Goal: Complete application form

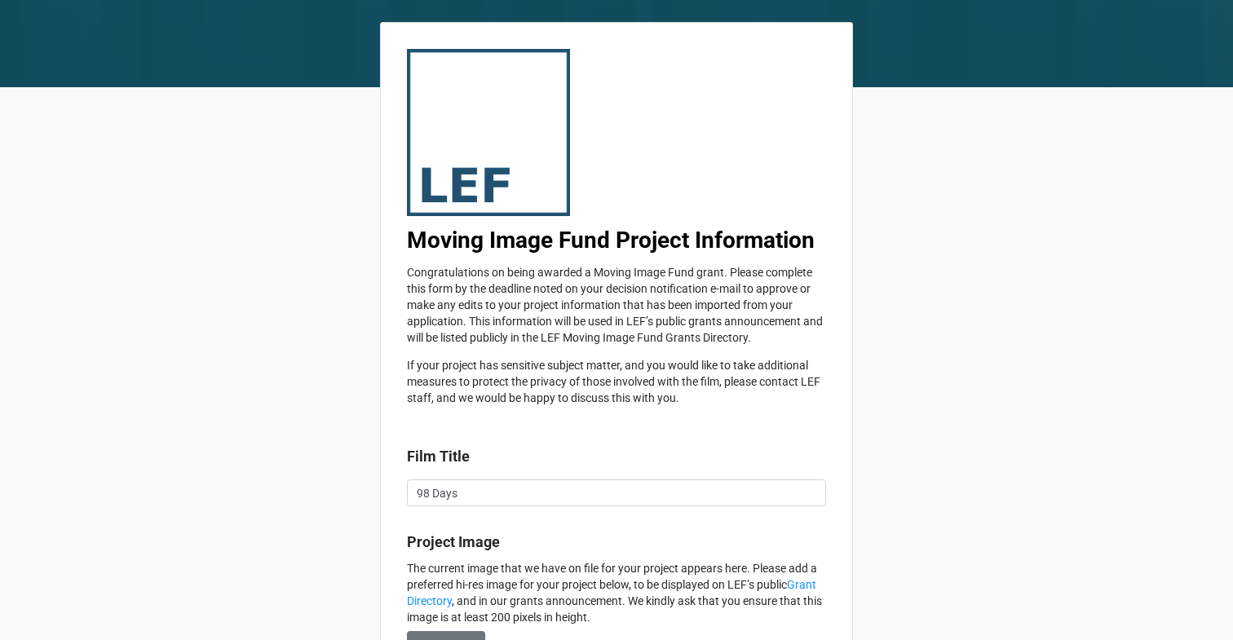
type textarea "x"
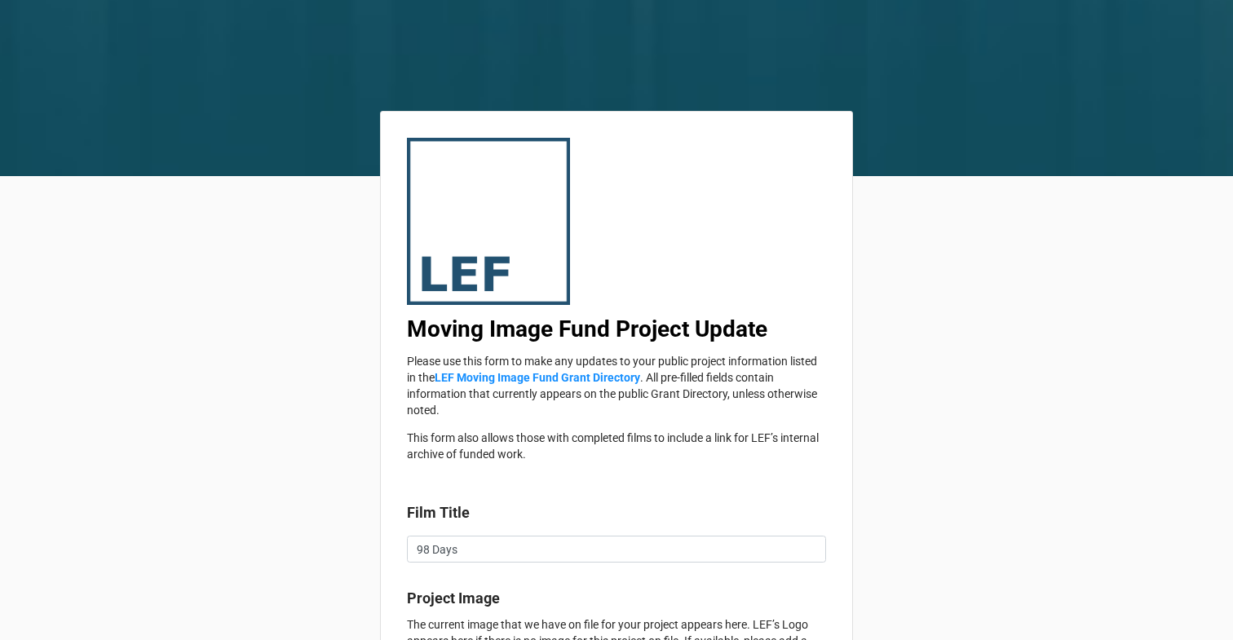
type textarea "x"
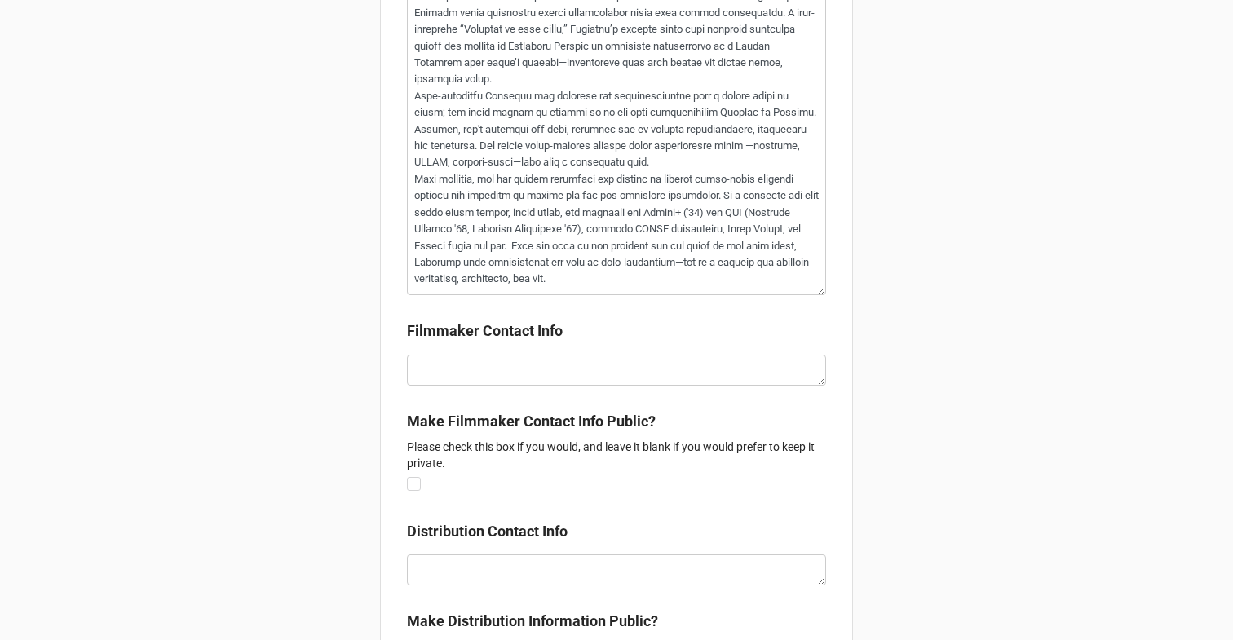
scroll to position [3304, 0]
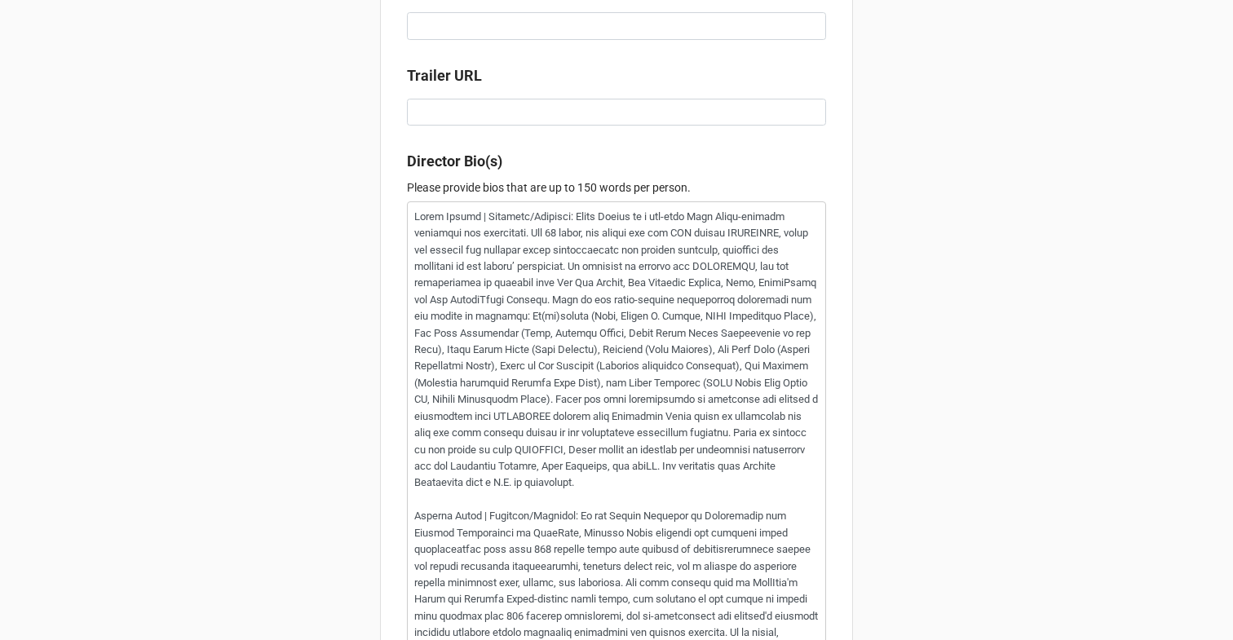
scroll to position [33, 0]
type textarea "x"
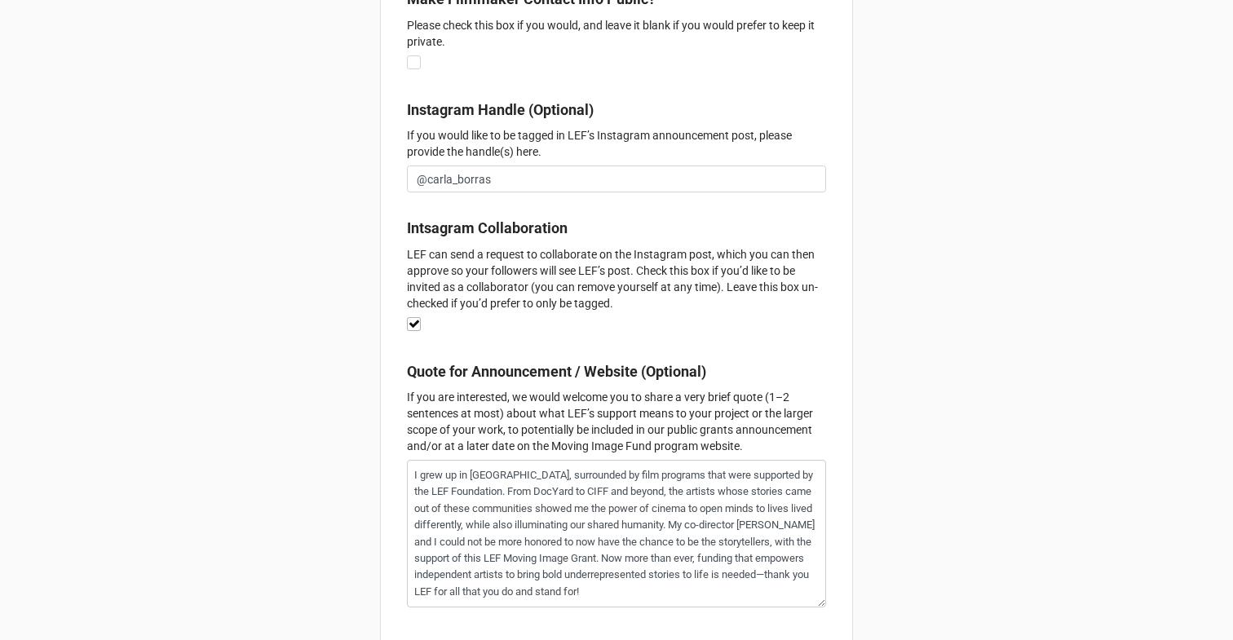
scroll to position [3296, 0]
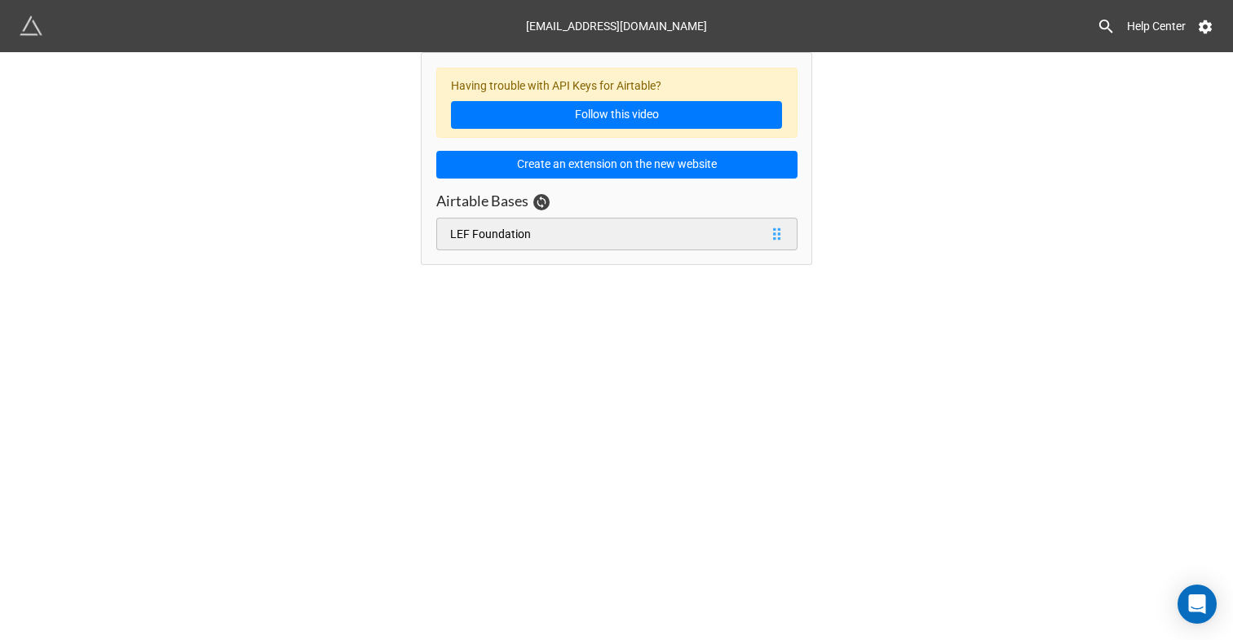
click at [620, 222] on link "LEF Foundation" at bounding box center [616, 234] width 361 height 33
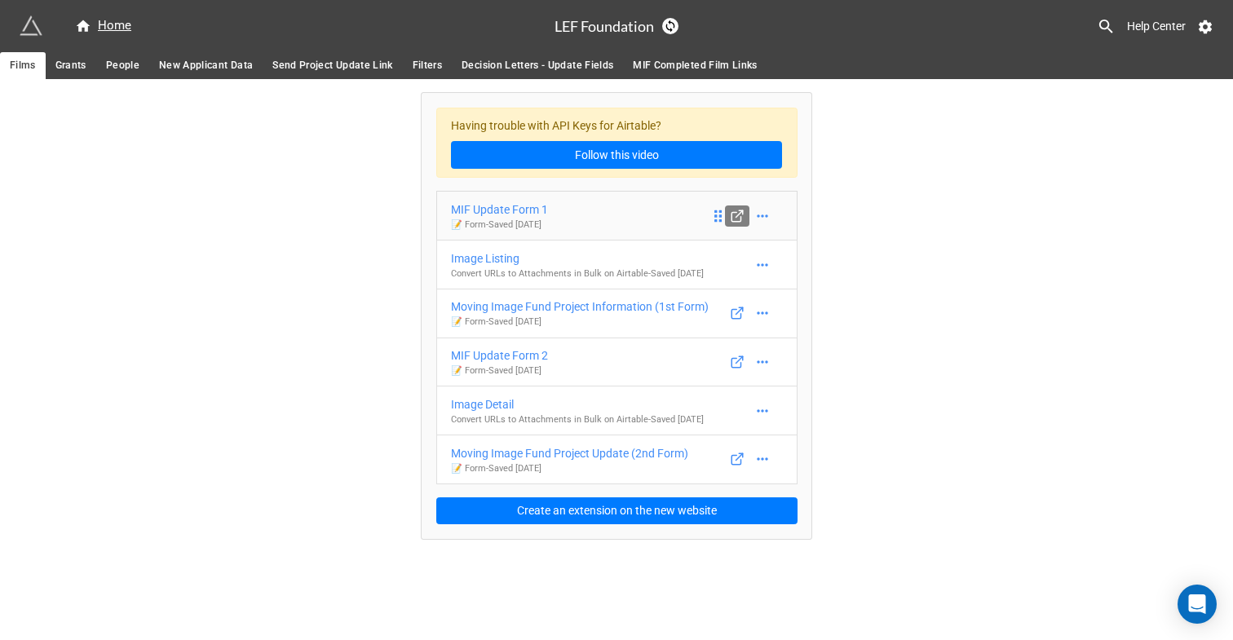
click at [731, 215] on icon at bounding box center [737, 216] width 15 height 15
click at [740, 319] on icon at bounding box center [736, 314] width 9 height 9
click at [763, 219] on icon at bounding box center [762, 216] width 16 height 16
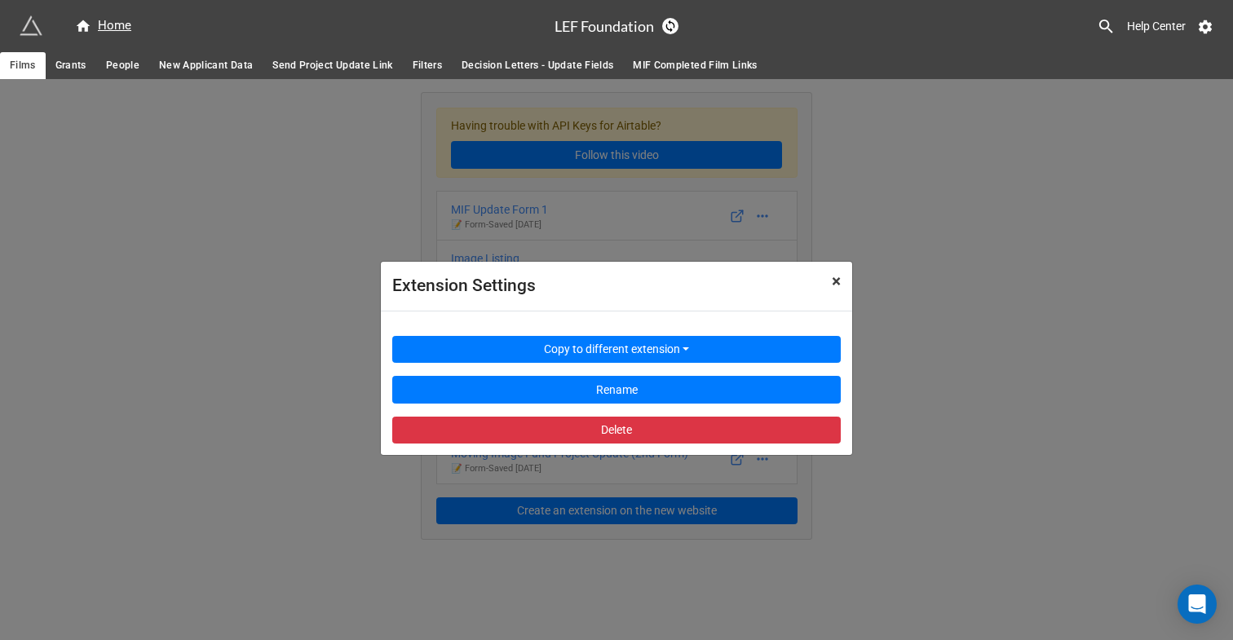
click at [832, 283] on span "×" at bounding box center [836, 282] width 9 height 20
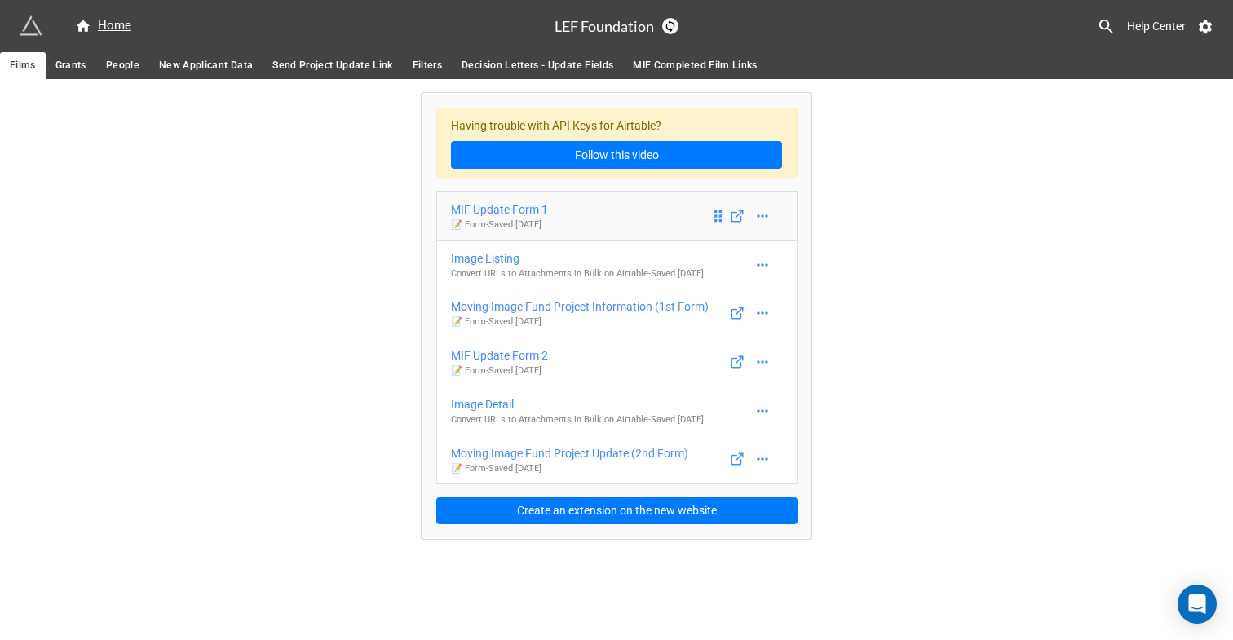
click at [496, 205] on div "MIF Update Form 1" at bounding box center [499, 210] width 97 height 18
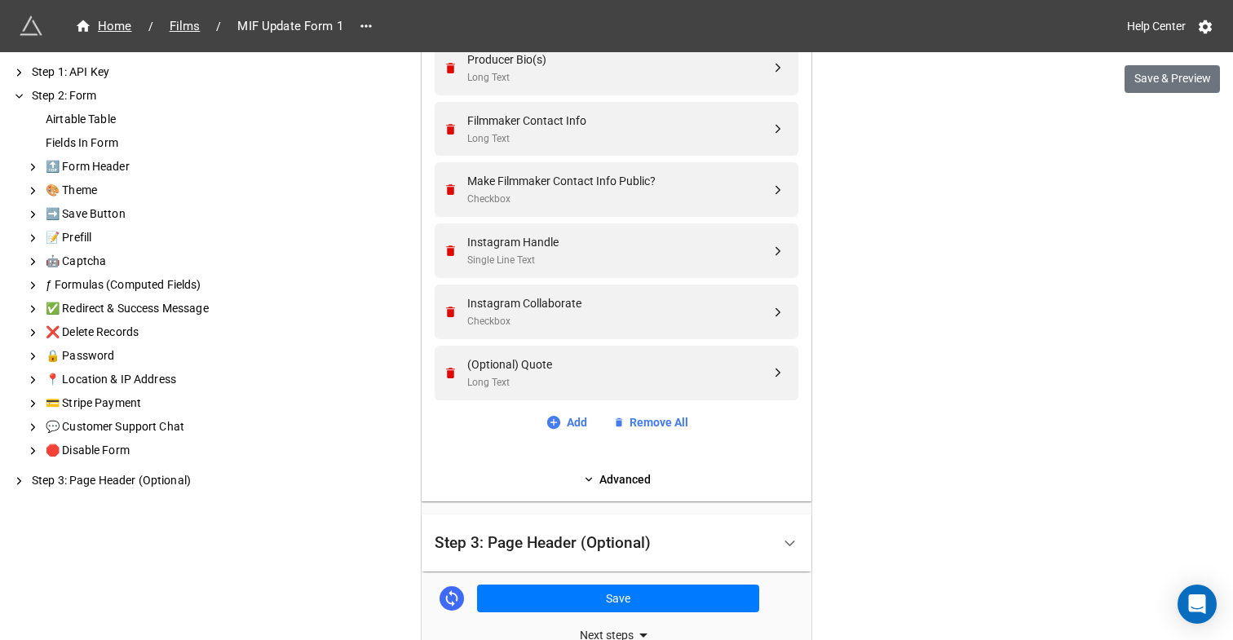
scroll to position [1227, 0]
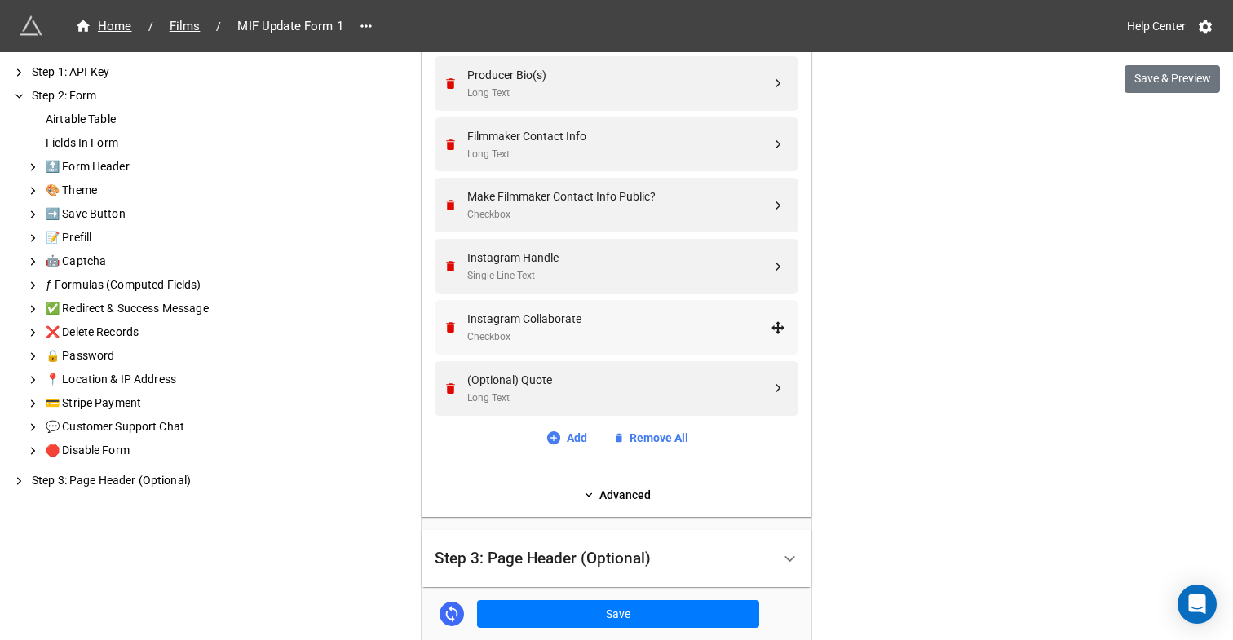
click at [551, 334] on div "Checkbox" at bounding box center [618, 336] width 303 height 15
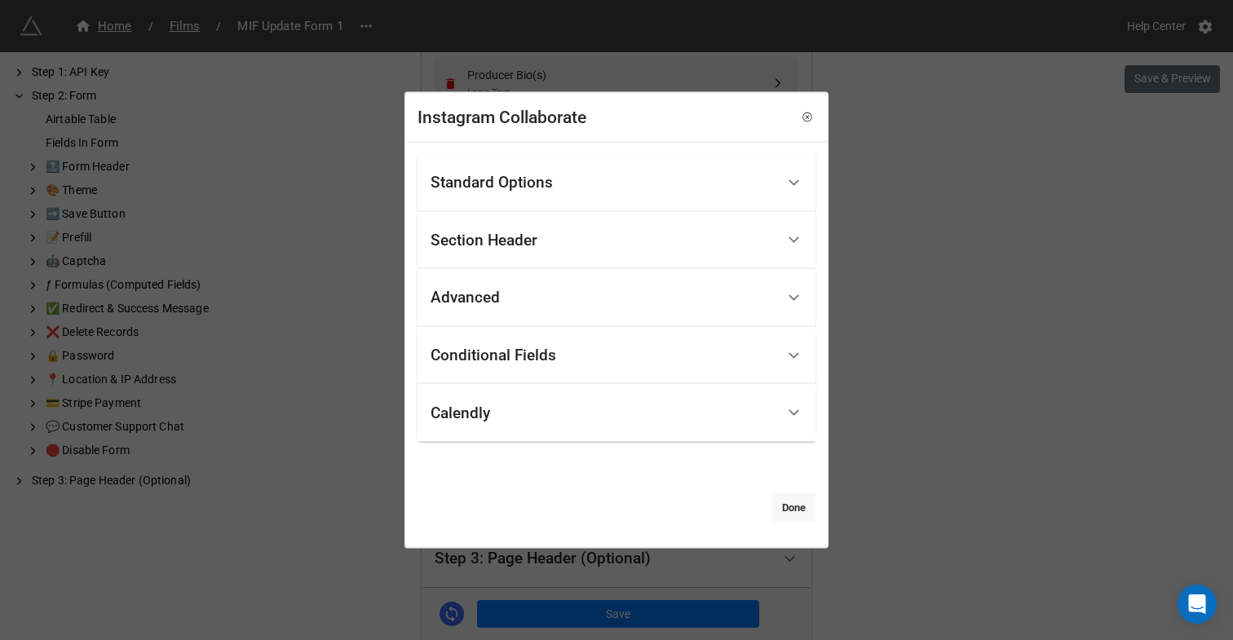
click at [782, 515] on link "Done" at bounding box center [793, 507] width 43 height 29
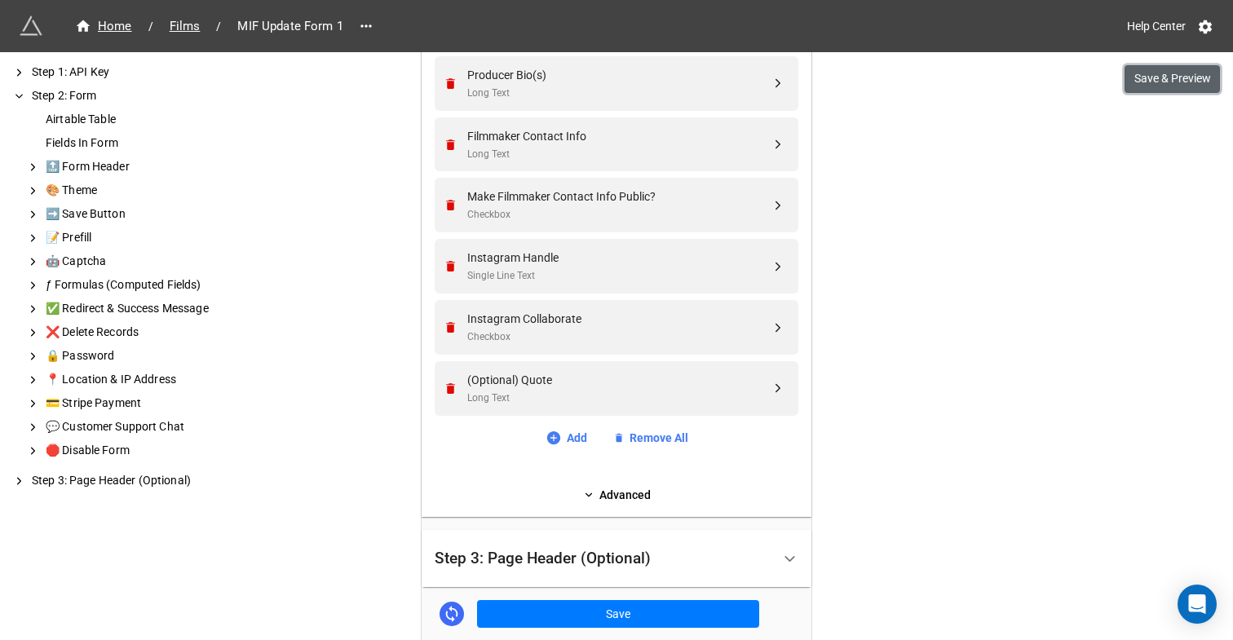
click at [1192, 83] on button "Save & Preview" at bounding box center [1172, 79] width 95 height 28
click at [551, 323] on div "Instagram Collaborate" at bounding box center [618, 319] width 303 height 18
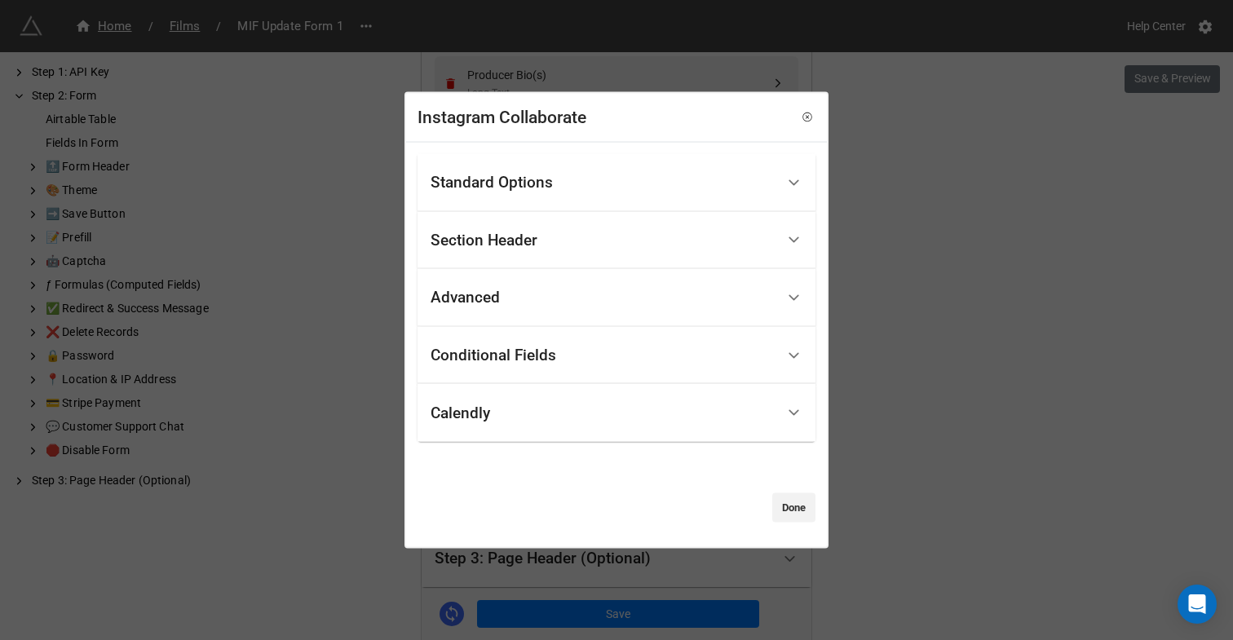
click at [563, 192] on div "Standard Options" at bounding box center [603, 183] width 345 height 38
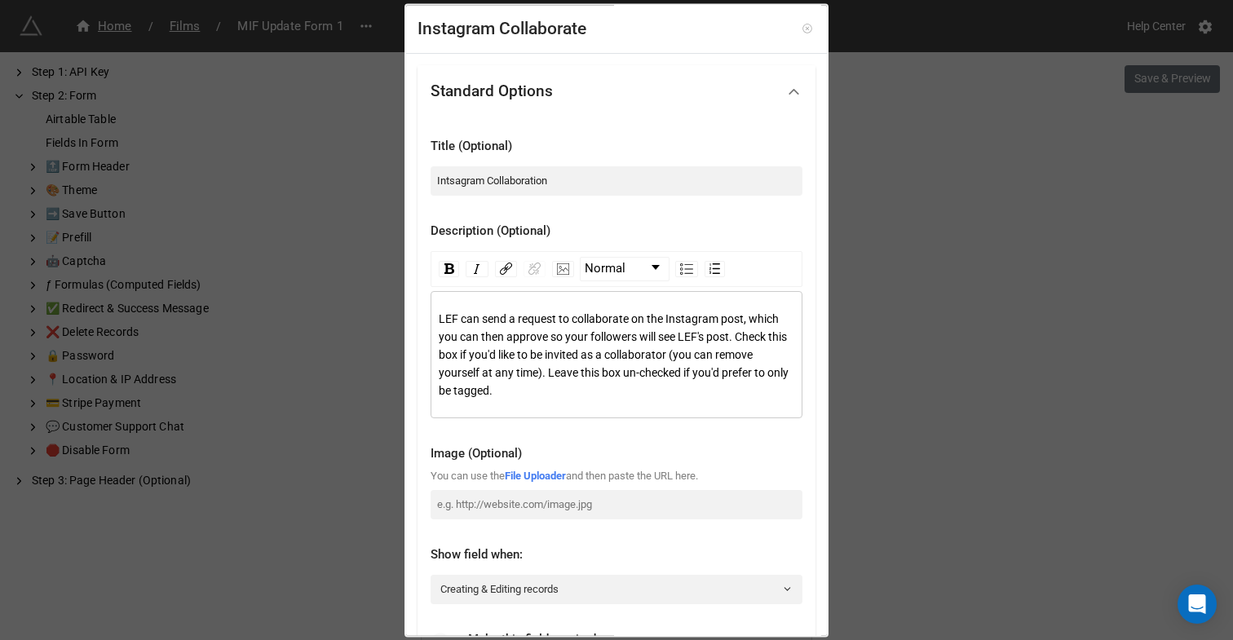
click at [802, 29] on icon at bounding box center [807, 29] width 11 height 11
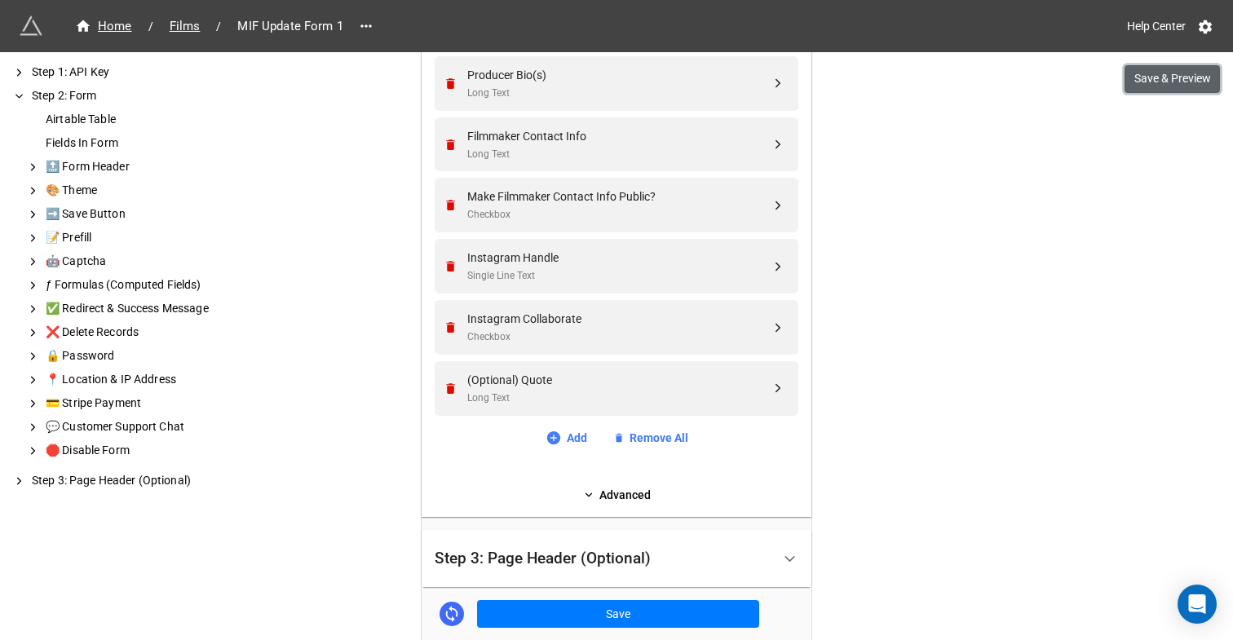
click at [1191, 69] on button "Save & Preview" at bounding box center [1172, 79] width 95 height 28
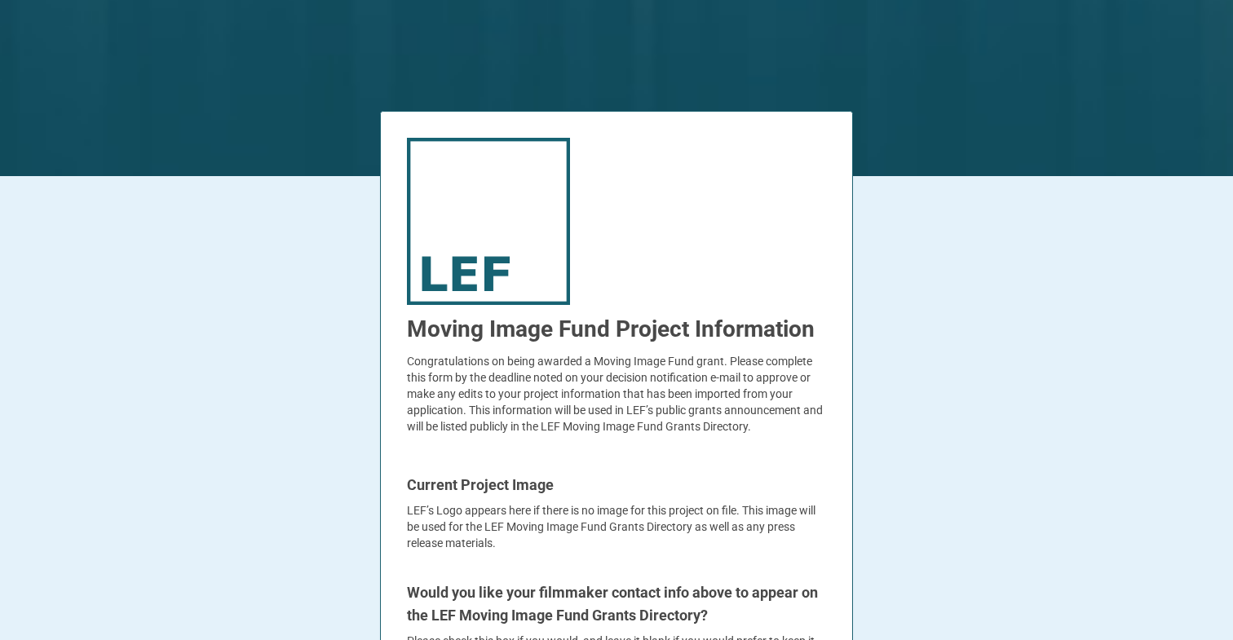
scroll to position [191, 0]
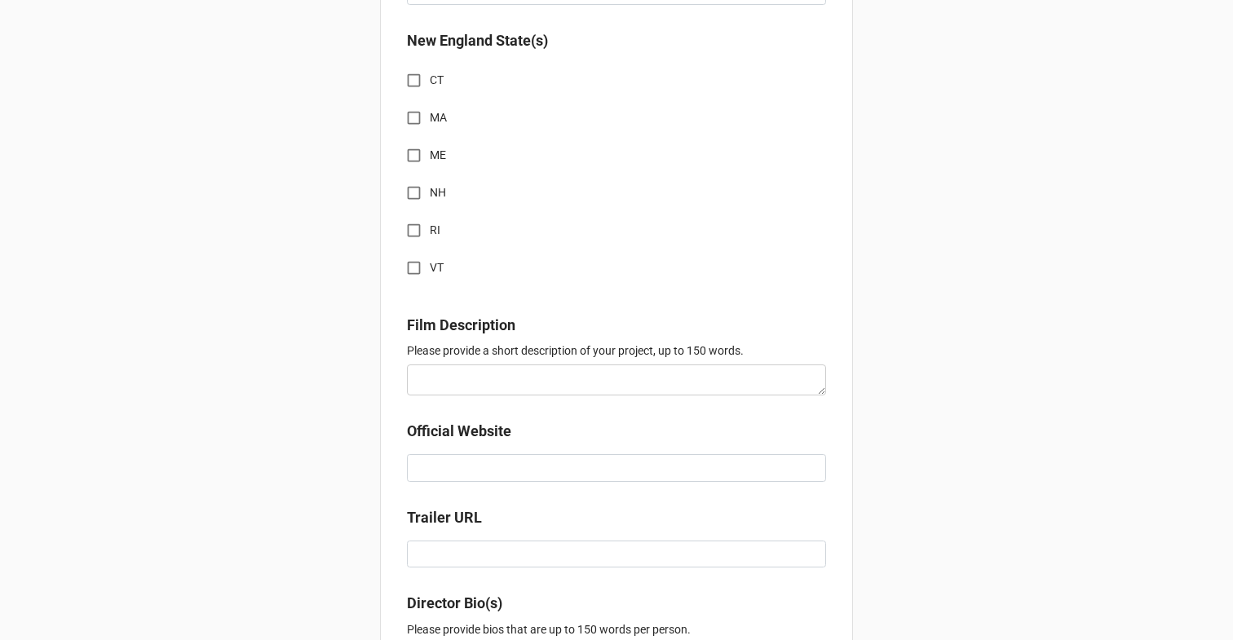
scroll to position [954, 0]
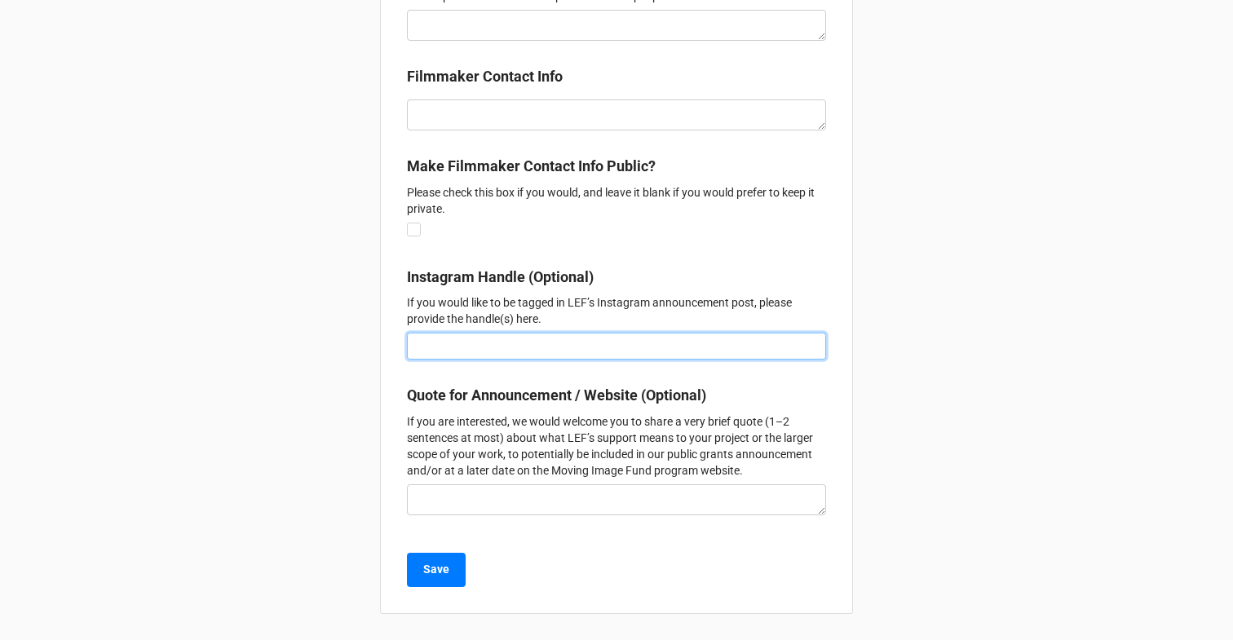
click at [506, 337] on input at bounding box center [616, 347] width 419 height 28
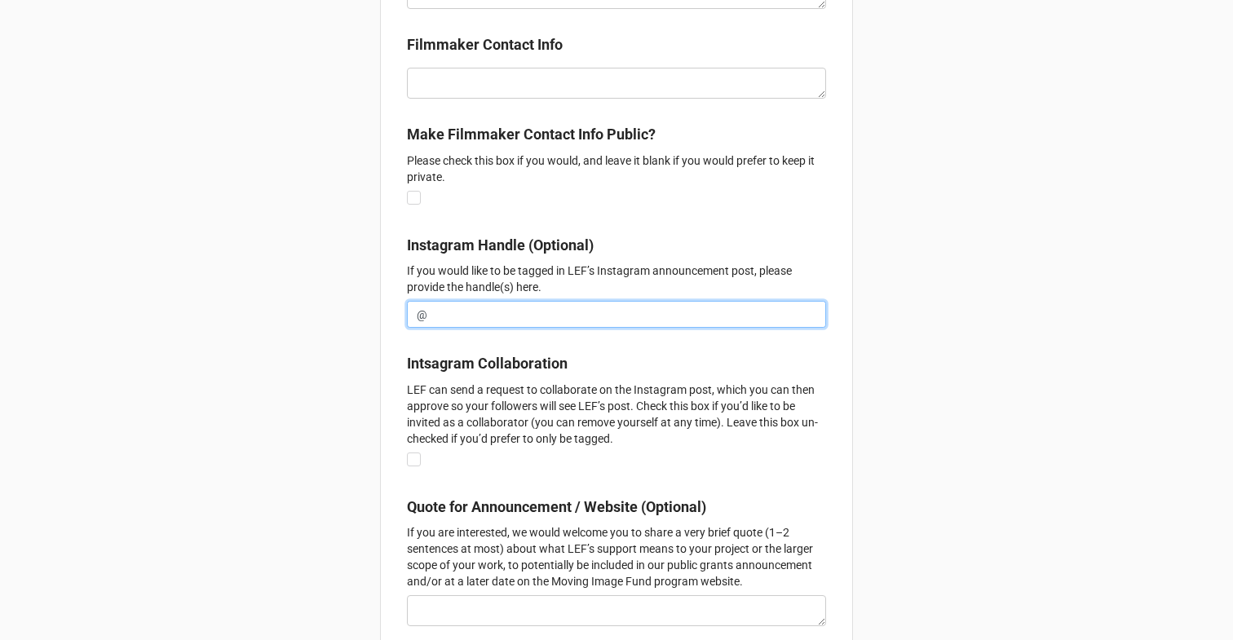
type input "@"
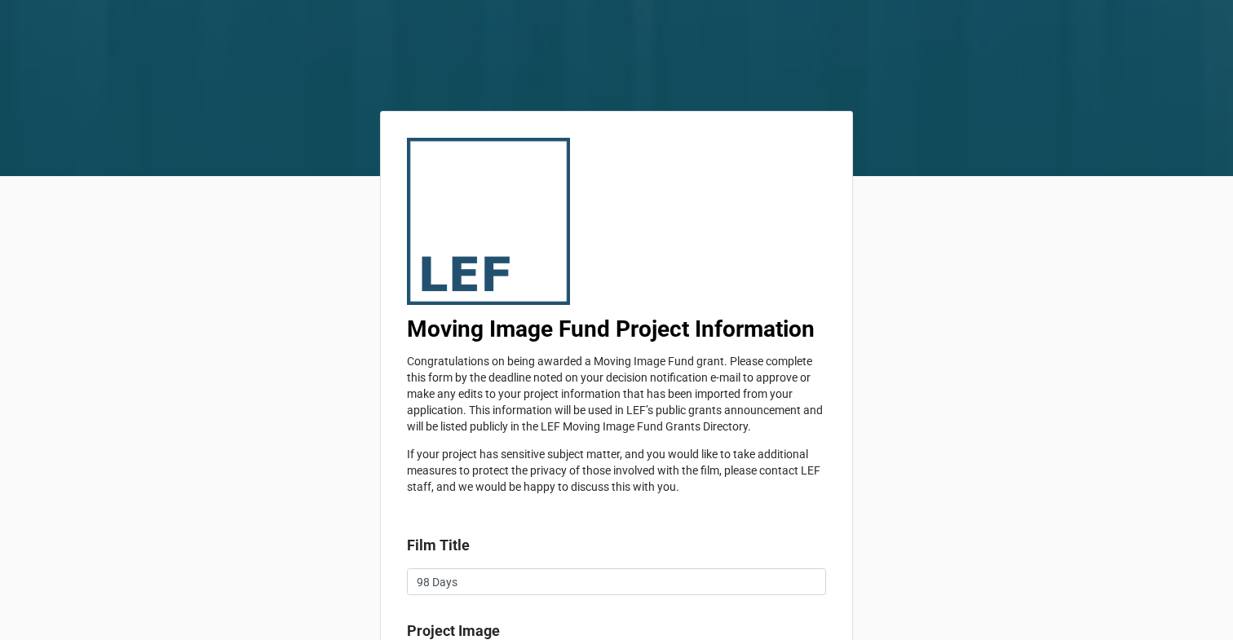
scroll to position [263, 0]
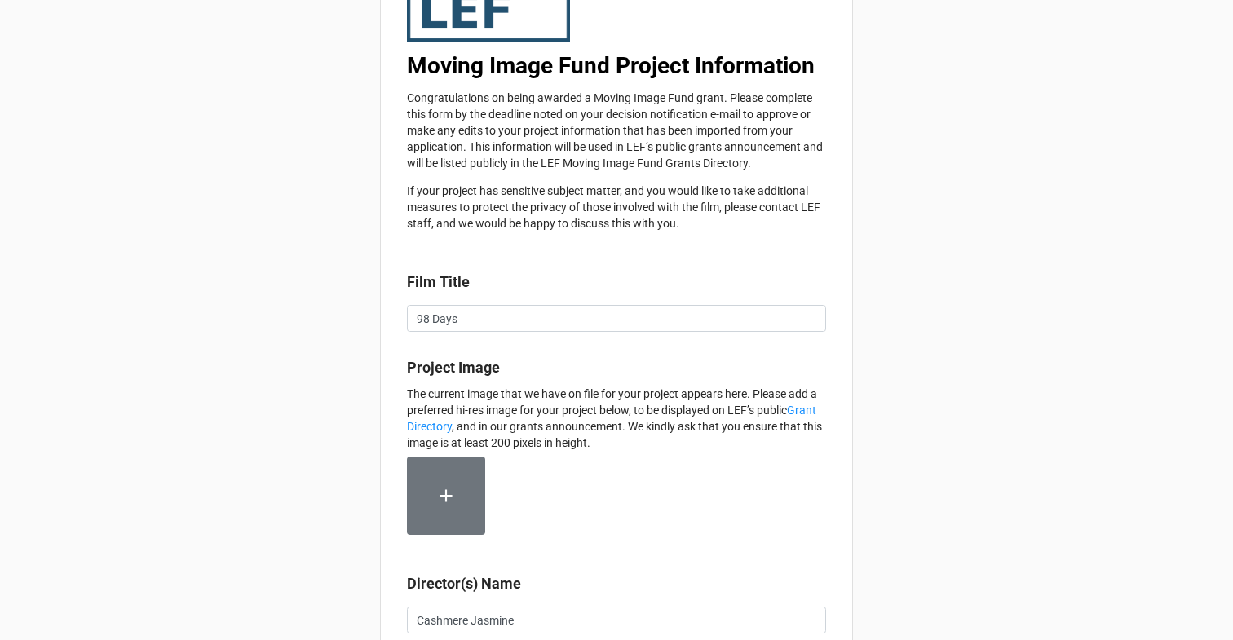
type textarea "x"
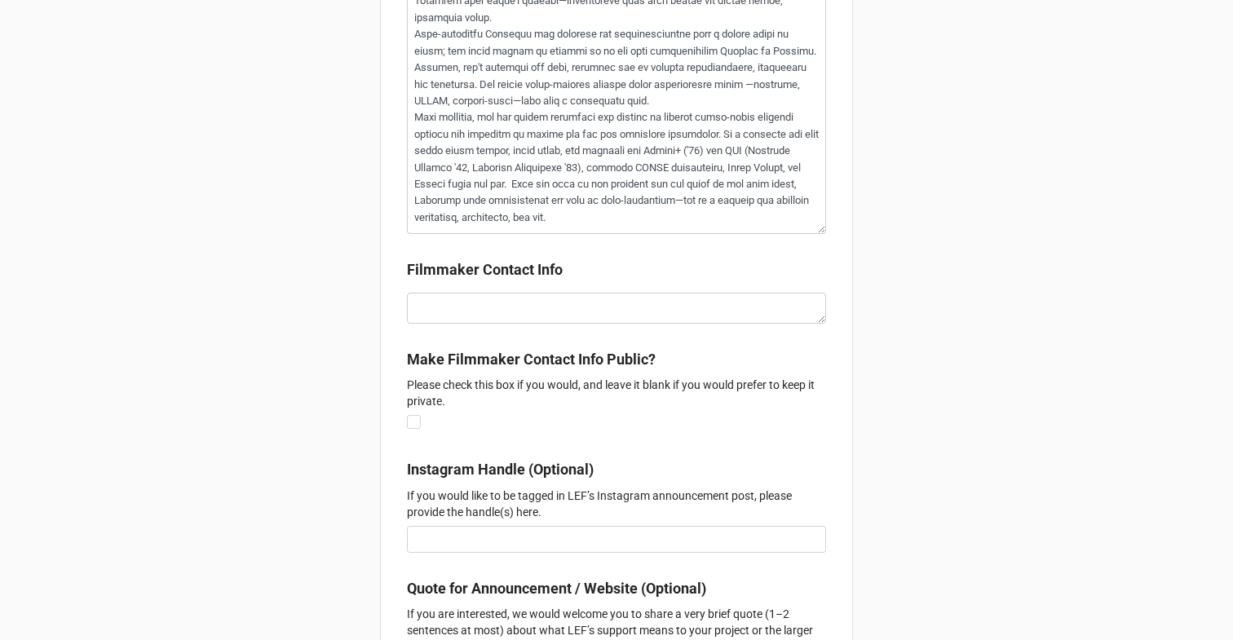
scroll to position [3170, 0]
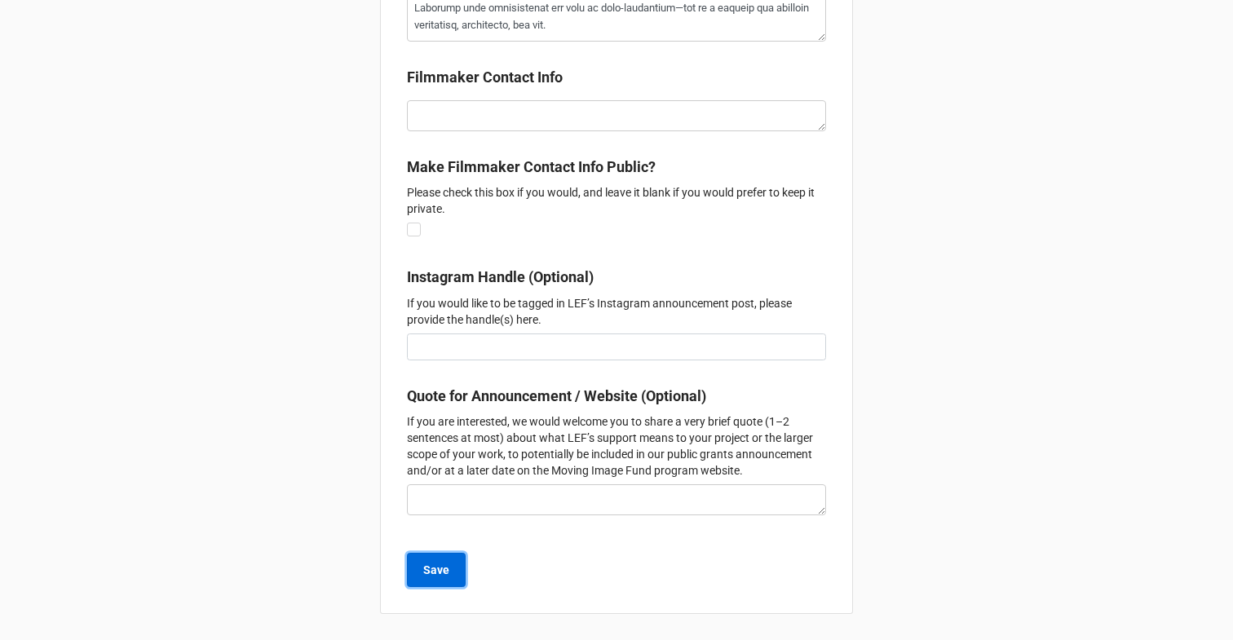
click at [446, 564] on button "Save" at bounding box center [436, 570] width 59 height 34
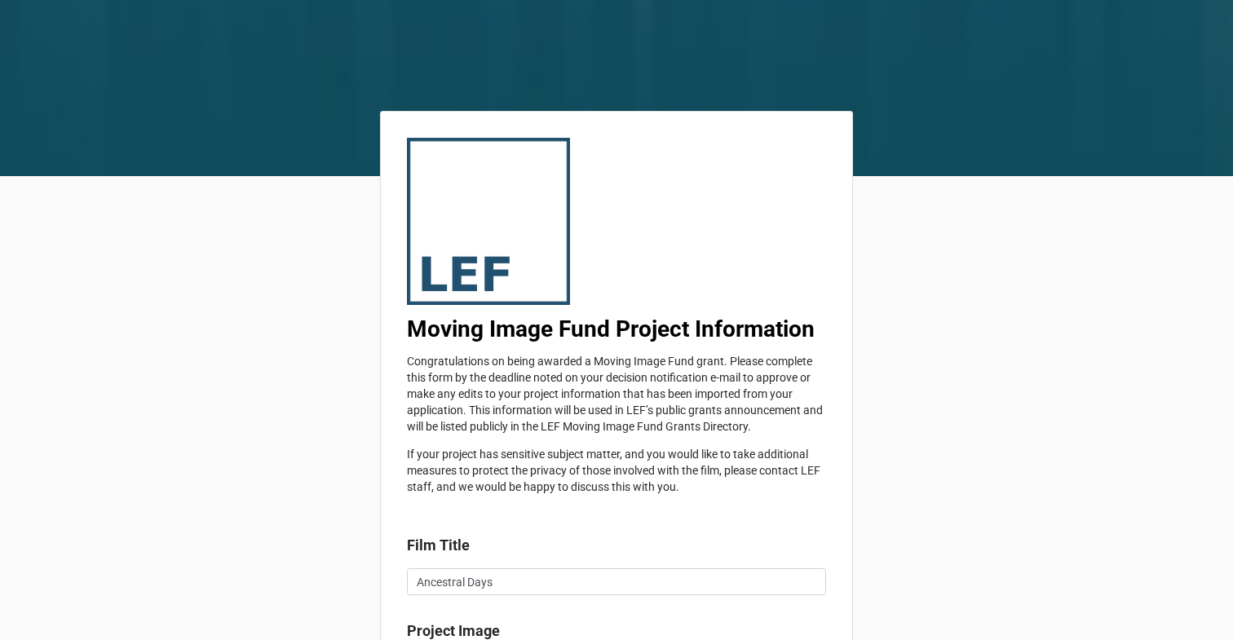
type textarea "x"
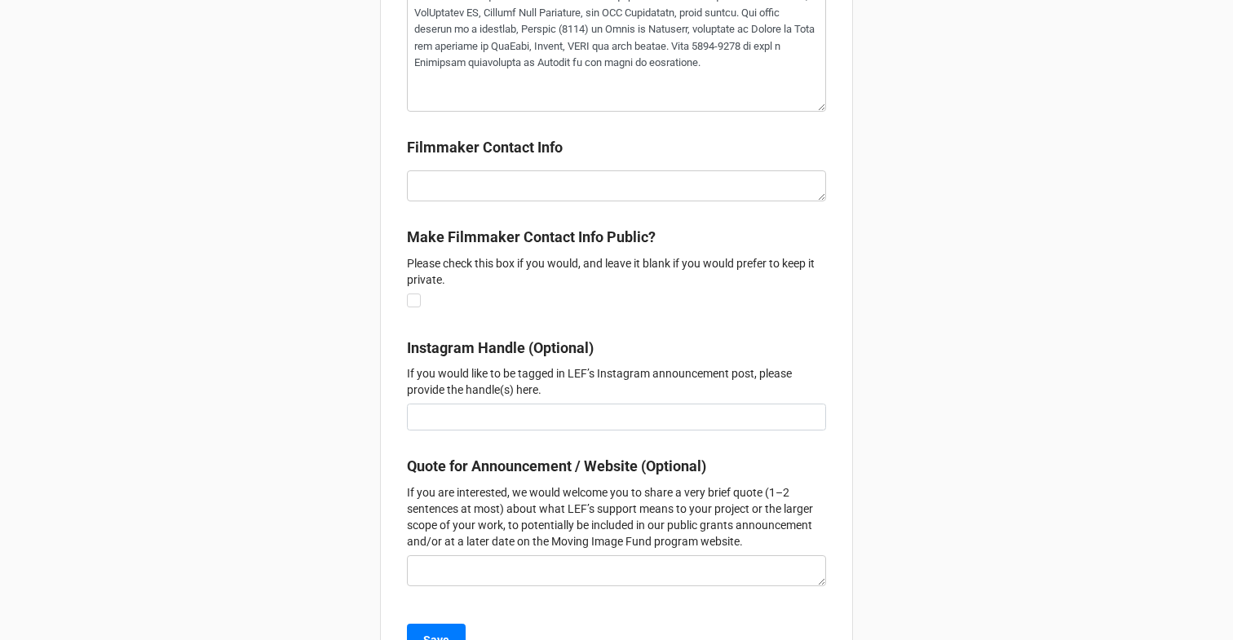
scroll to position [1925, 0]
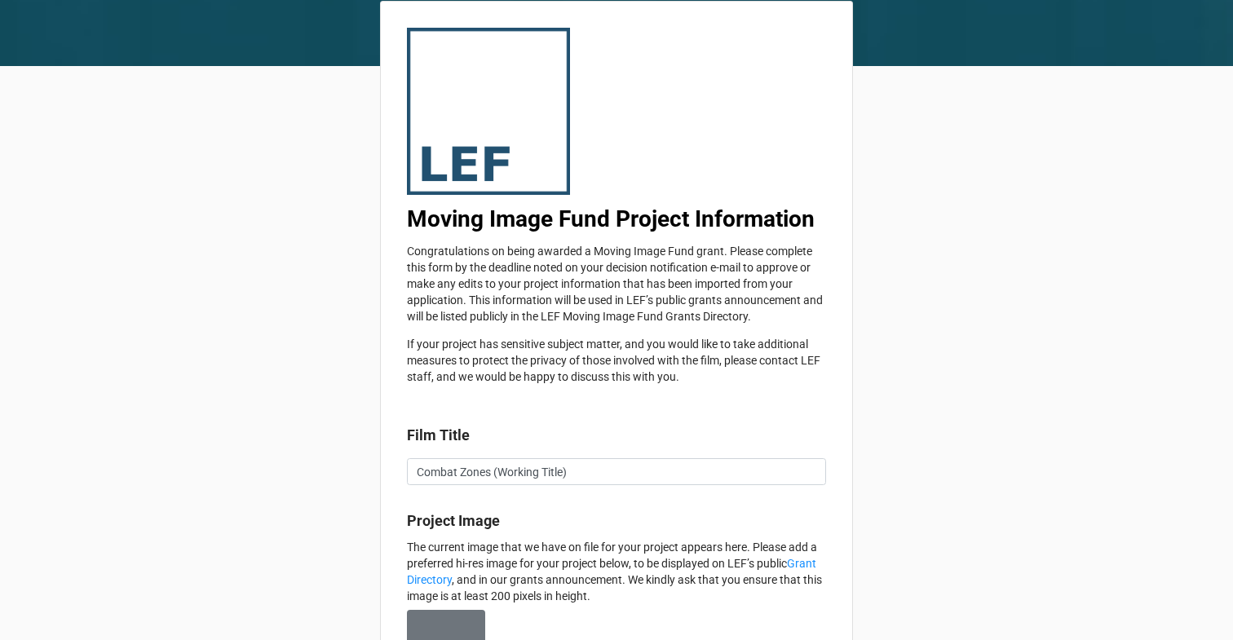
type textarea "x"
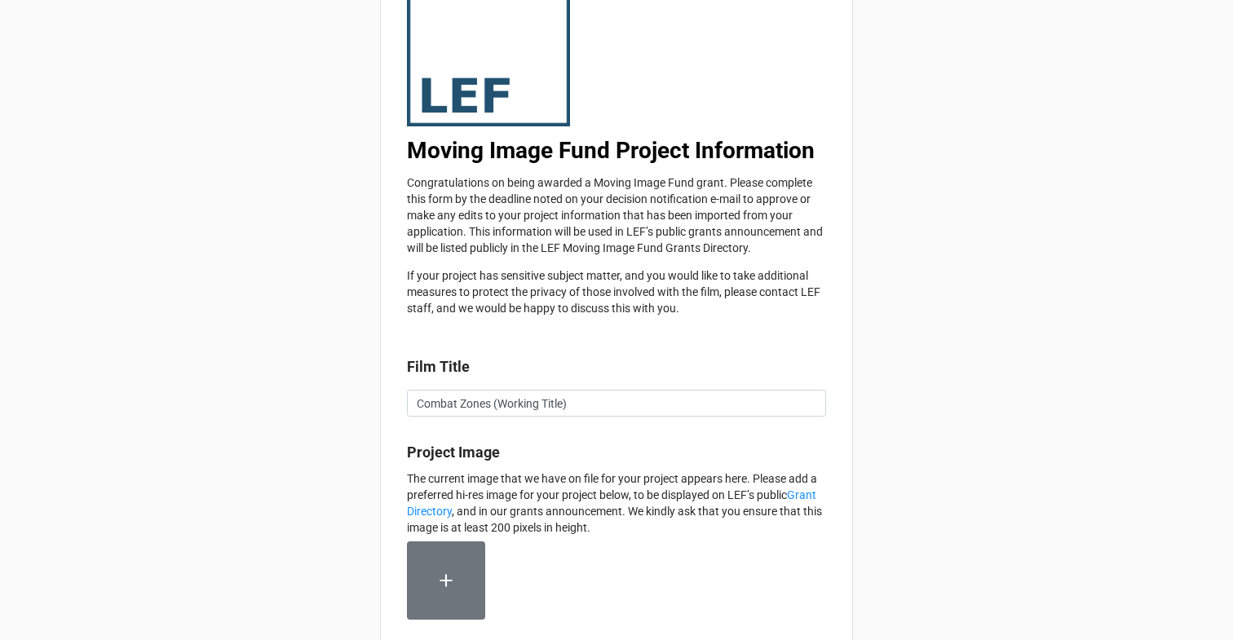
scroll to position [351, 0]
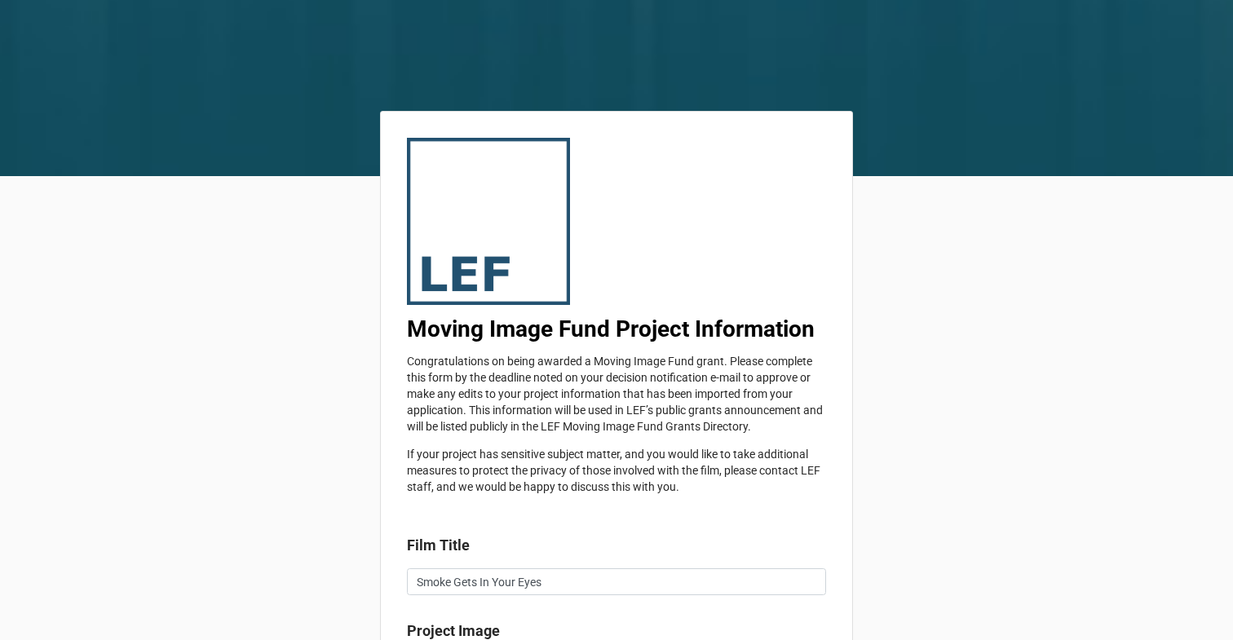
type textarea "x"
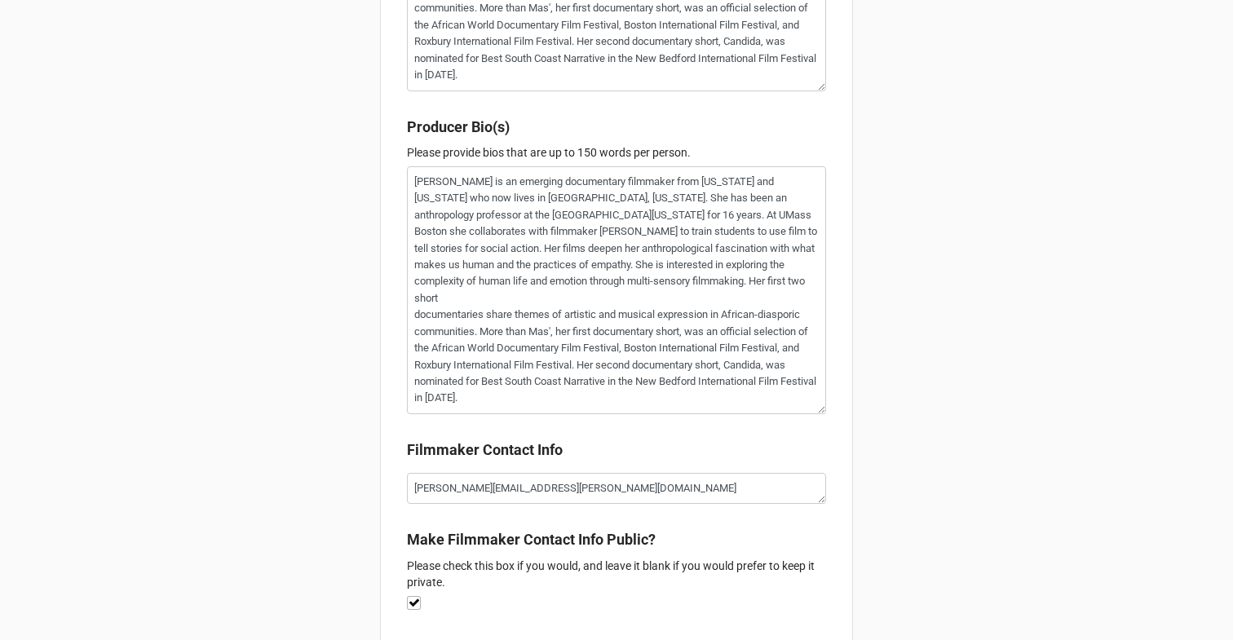
scroll to position [2236, 0]
